Goal: Task Accomplishment & Management: Manage account settings

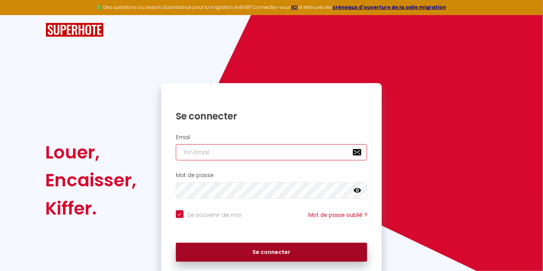
type input "accrobm-m@[DOMAIN_NAME]"
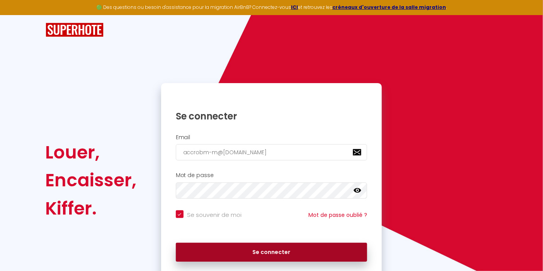
click at [234, 251] on button "Se connecter" at bounding box center [272, 252] width 192 height 19
checkbox input "true"
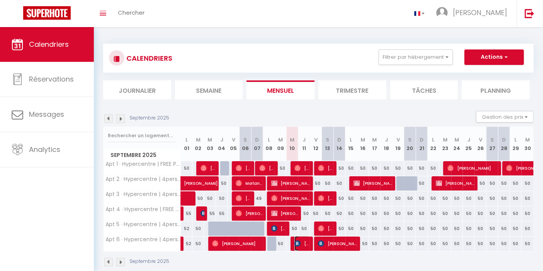
click at [303, 244] on span "[PERSON_NAME]" at bounding box center [302, 243] width 15 height 15
select select "OK"
select select "KO"
select select "0"
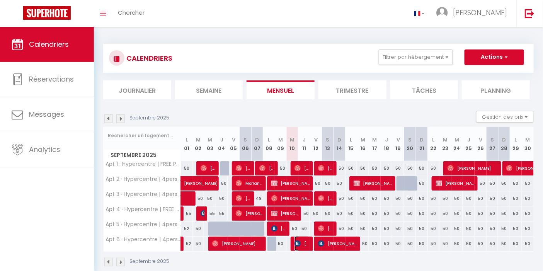
select select "1"
select select
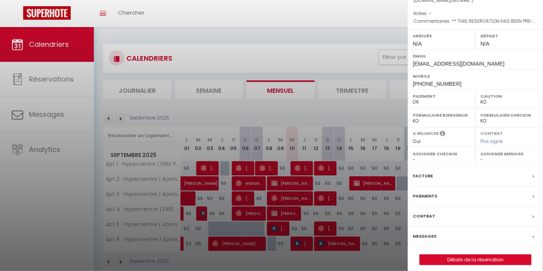
scroll to position [97, 0]
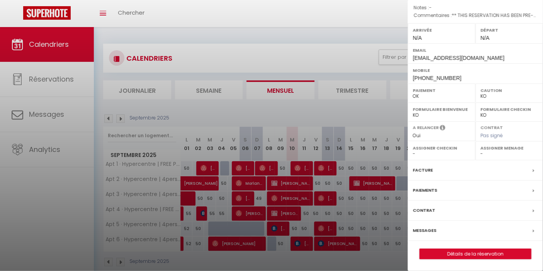
click at [421, 170] on label "Facture" at bounding box center [423, 170] width 20 height 8
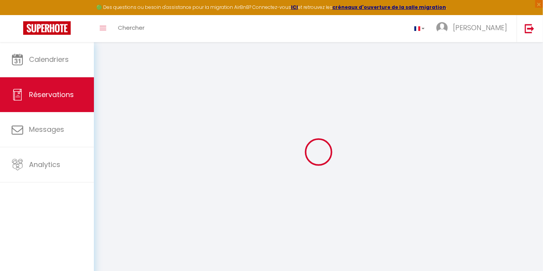
select select "service charge"
select select "cleaning"
select select "taxes"
select select
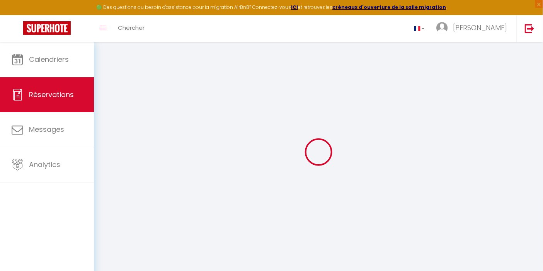
checkbox input "false"
select select
checkbox input "false"
type textarea "** THIS RESERVATION HAS BEEN PRE-PAID ** BOOKING NOTE : Payment charge is EUR 2…"
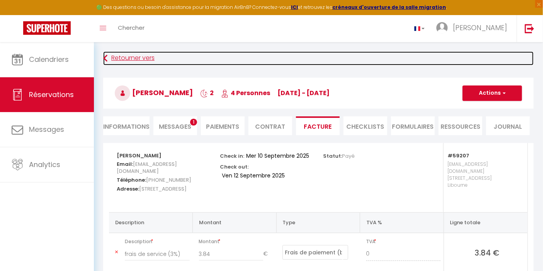
click at [126, 56] on link "Retourner vers" at bounding box center [318, 58] width 431 height 14
